Goal: Register for event/course

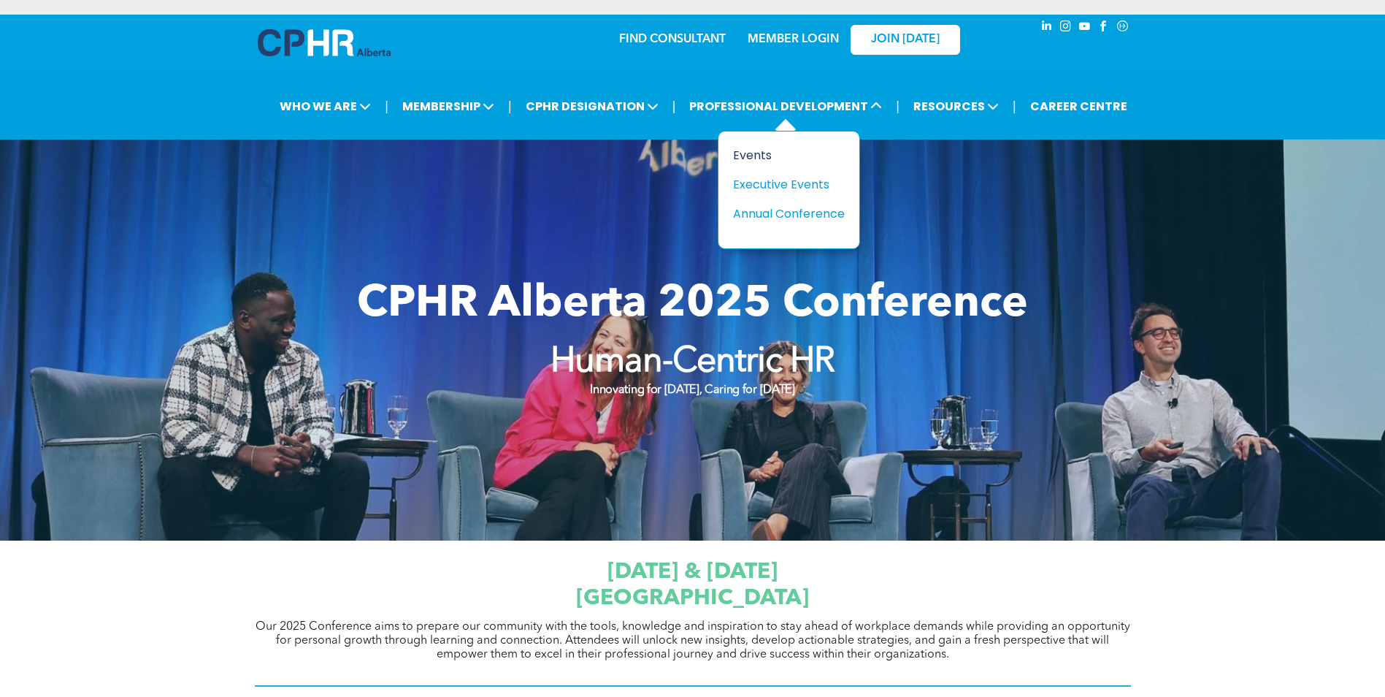
click at [762, 160] on div "Events" at bounding box center [783, 155] width 101 height 18
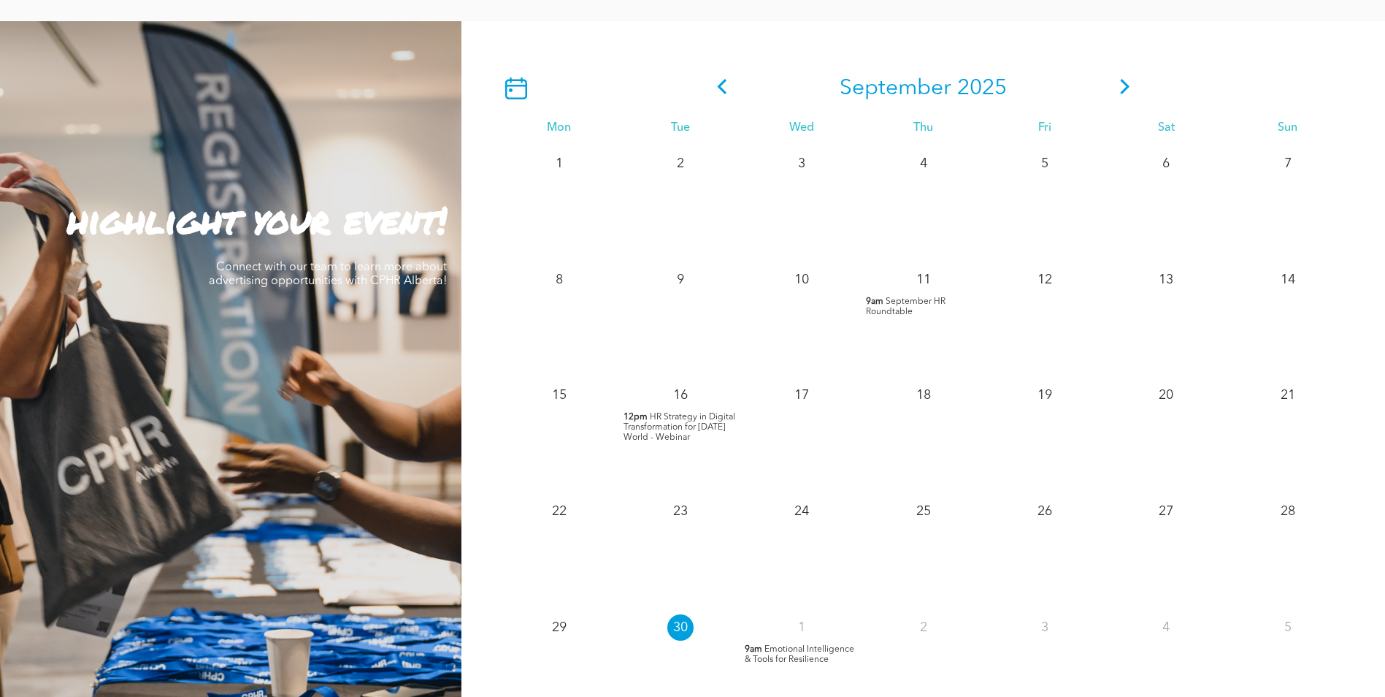
scroll to position [1533, 0]
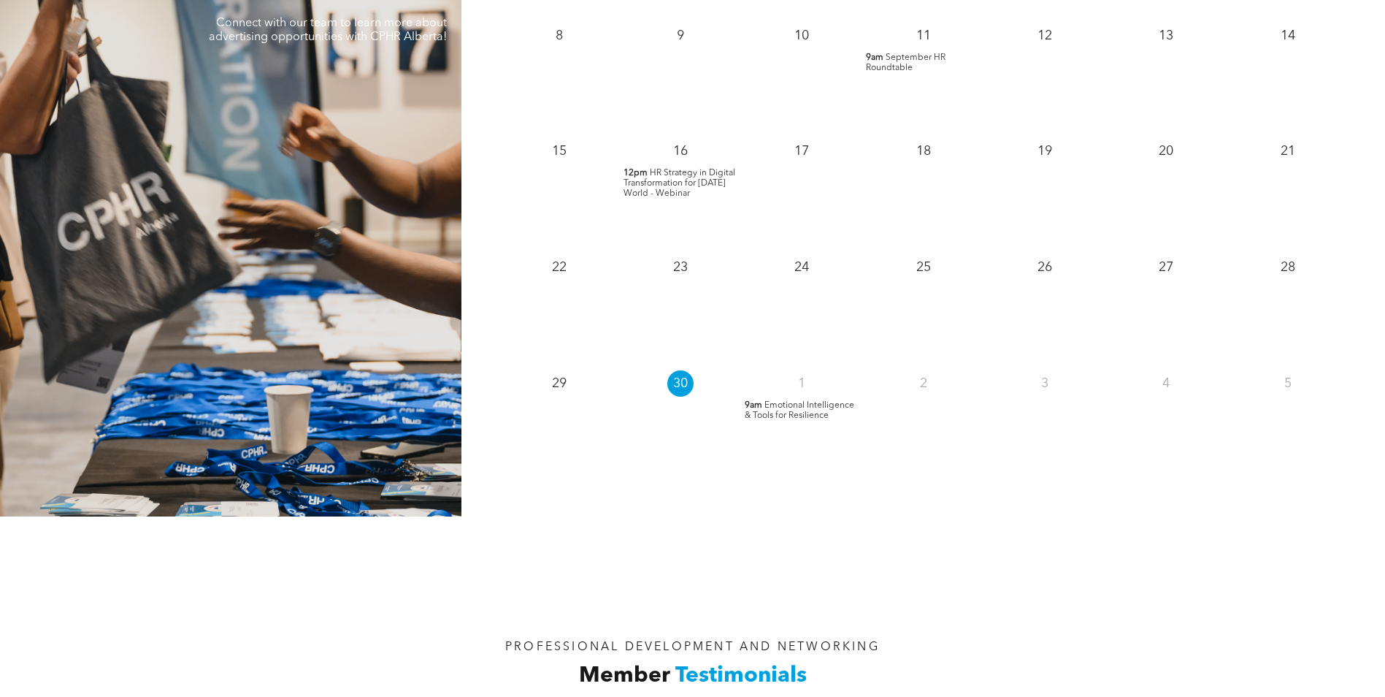
click at [807, 410] on span "Emotional Intelligence & Tools for Resilience" at bounding box center [800, 410] width 110 height 19
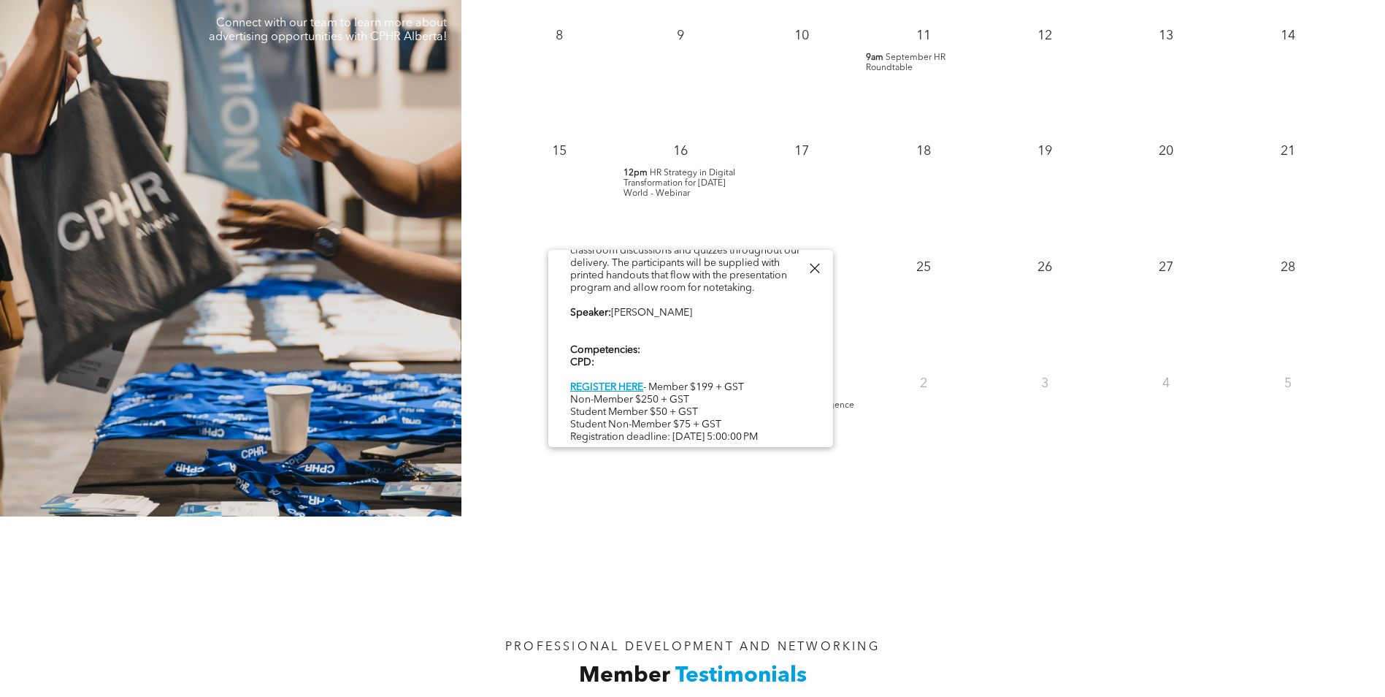
scroll to position [440, 0]
click at [812, 267] on div at bounding box center [815, 268] width 20 height 20
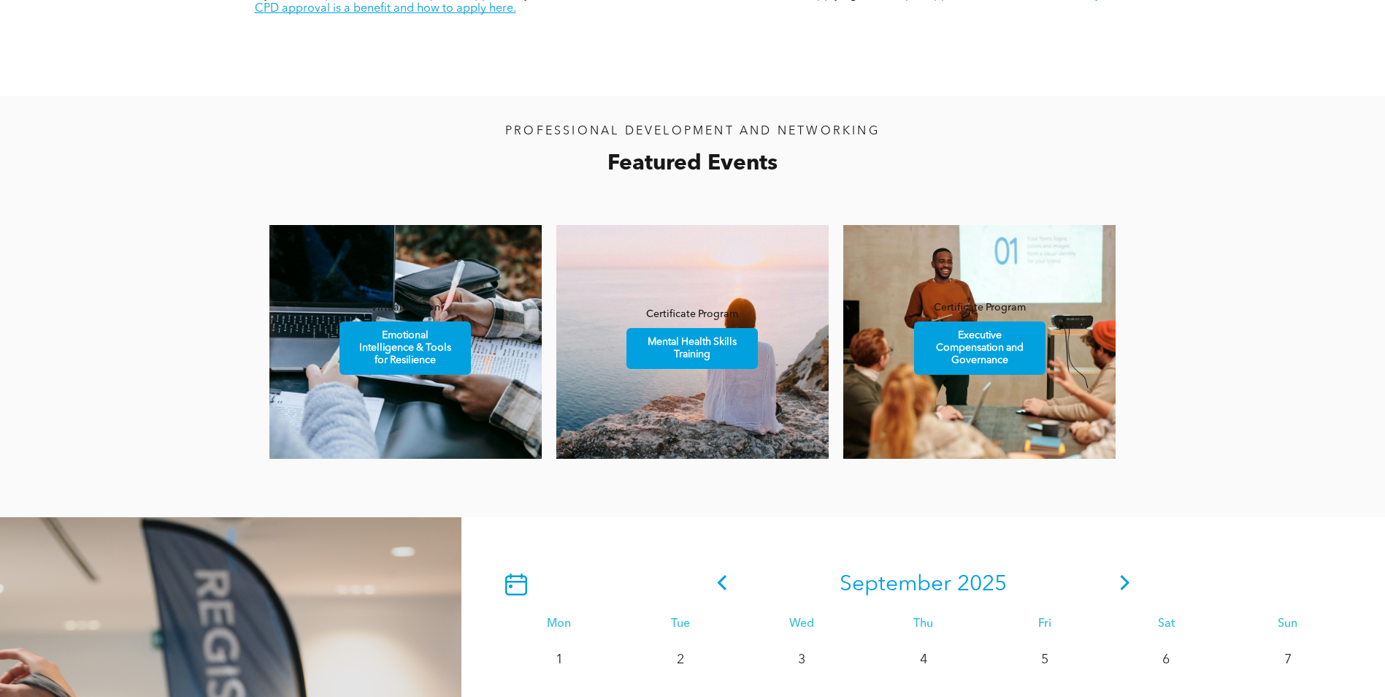
scroll to position [876, 0]
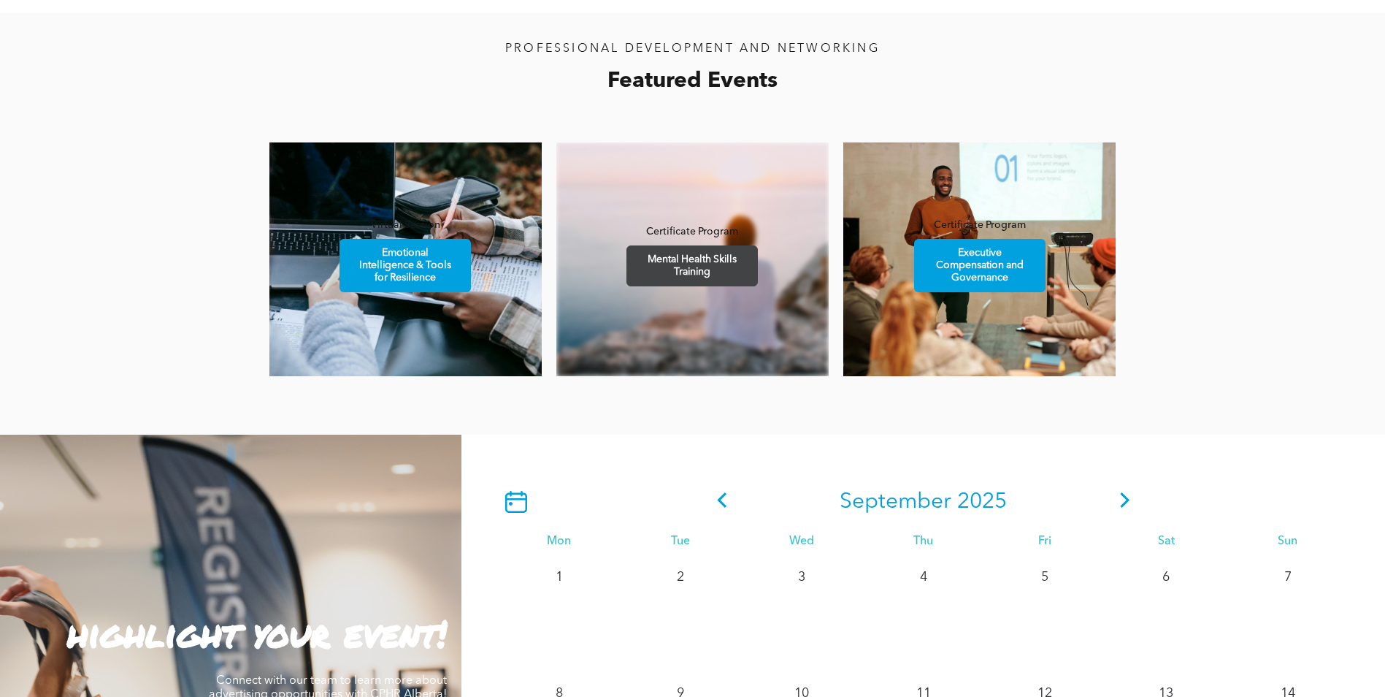
click at [681, 259] on span "Mental Health Skills Training" at bounding box center [692, 265] width 127 height 39
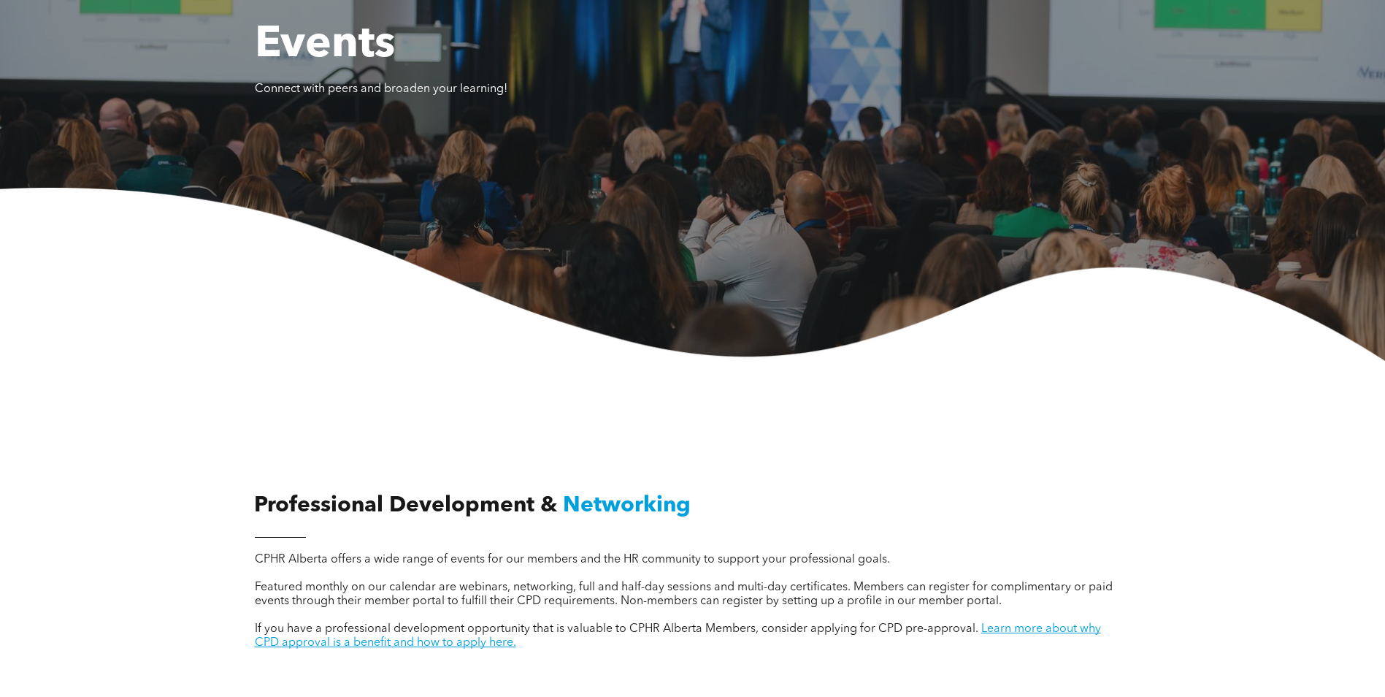
scroll to position [0, 0]
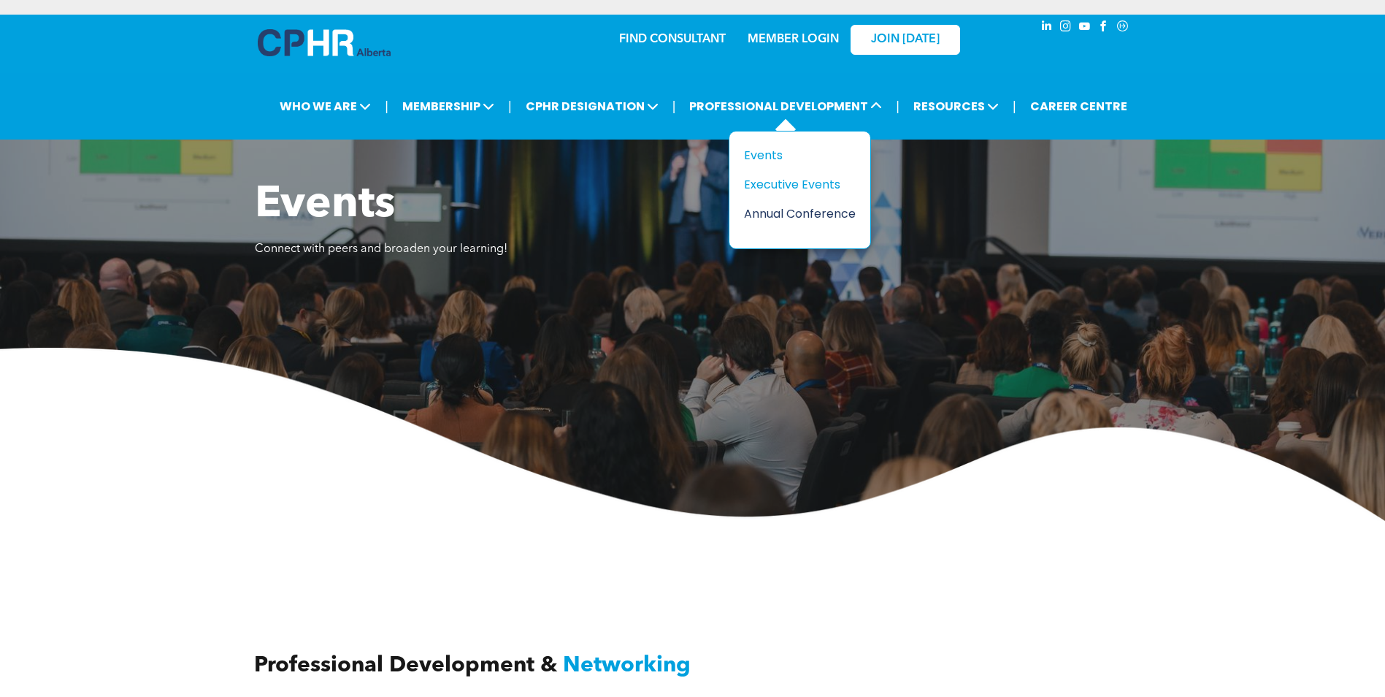
click at [793, 213] on div "Annual Conference" at bounding box center [794, 213] width 101 height 18
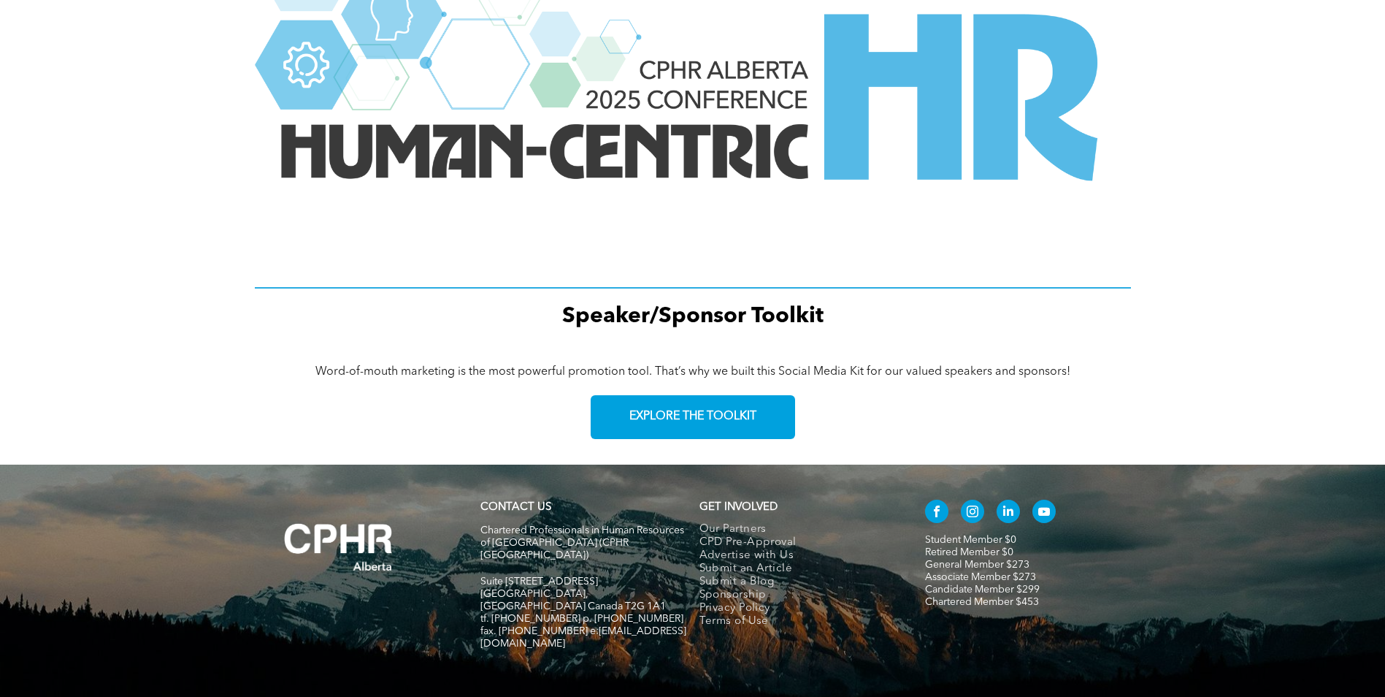
scroll to position [1930, 0]
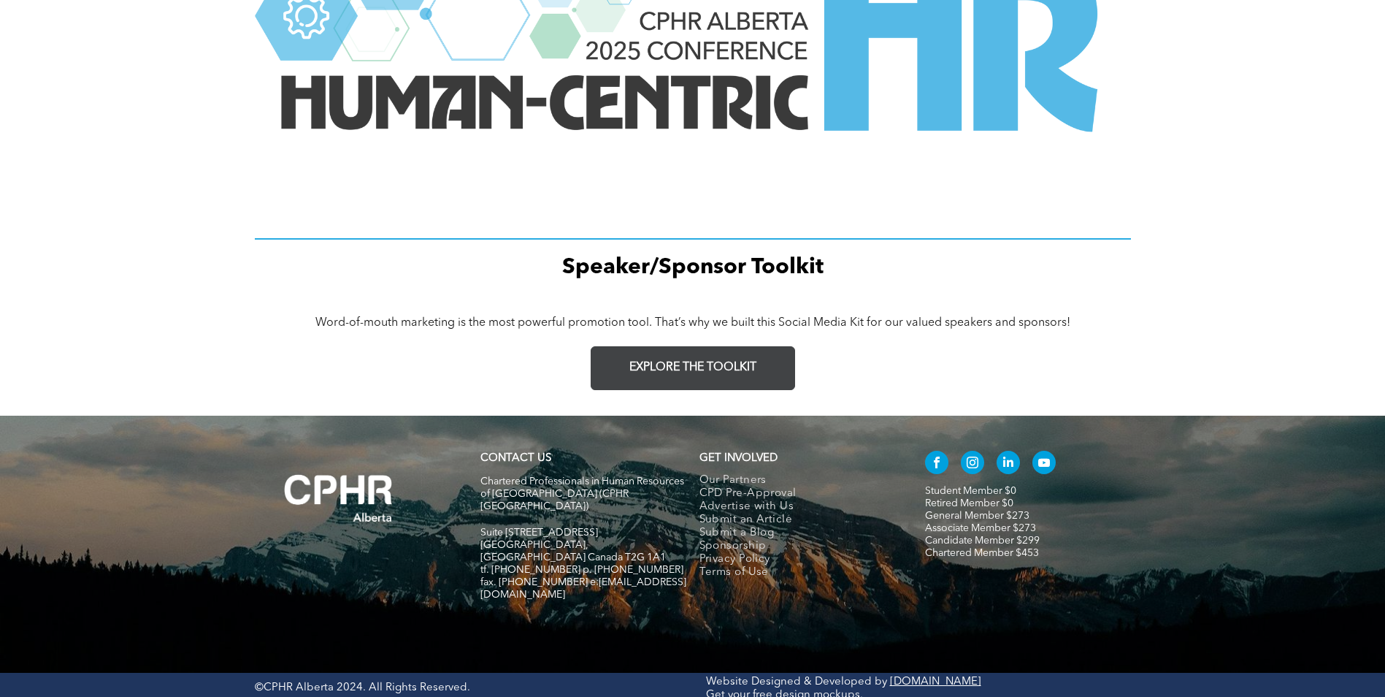
click at [691, 358] on link "EXPLORE THE TOOLKIT" at bounding box center [693, 368] width 204 height 44
